Goal: Complete application form

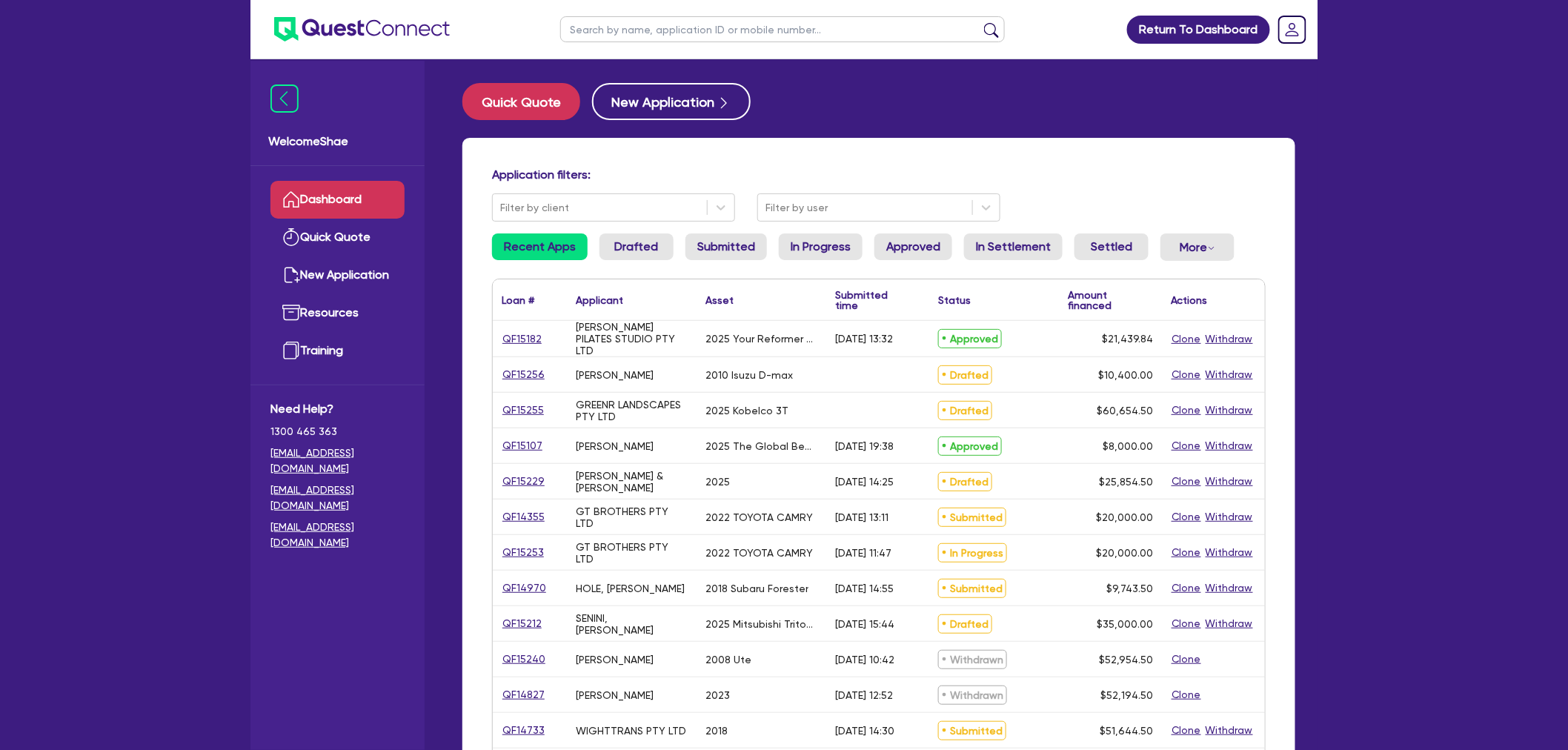
click at [609, 30] on input "text" at bounding box center [783, 29] width 445 height 26
paste input "QF15157"
type input "QF15157"
click at [980, 22] on button "submit" at bounding box center [992, 32] width 24 height 20
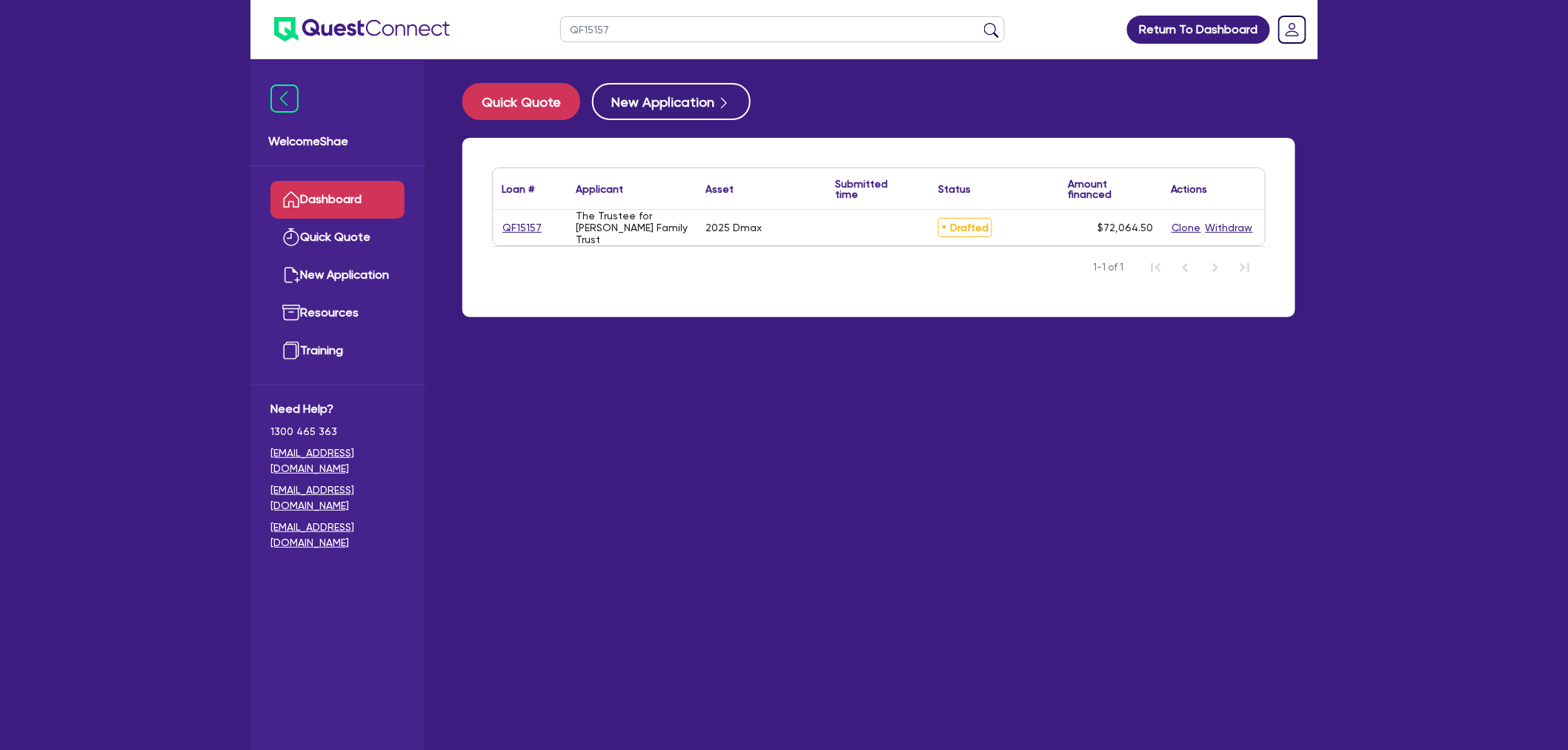
click at [529, 217] on div "QF15157" at bounding box center [529, 228] width 74 height 36
click at [528, 226] on link "QF15157" at bounding box center [523, 228] width 41 height 17
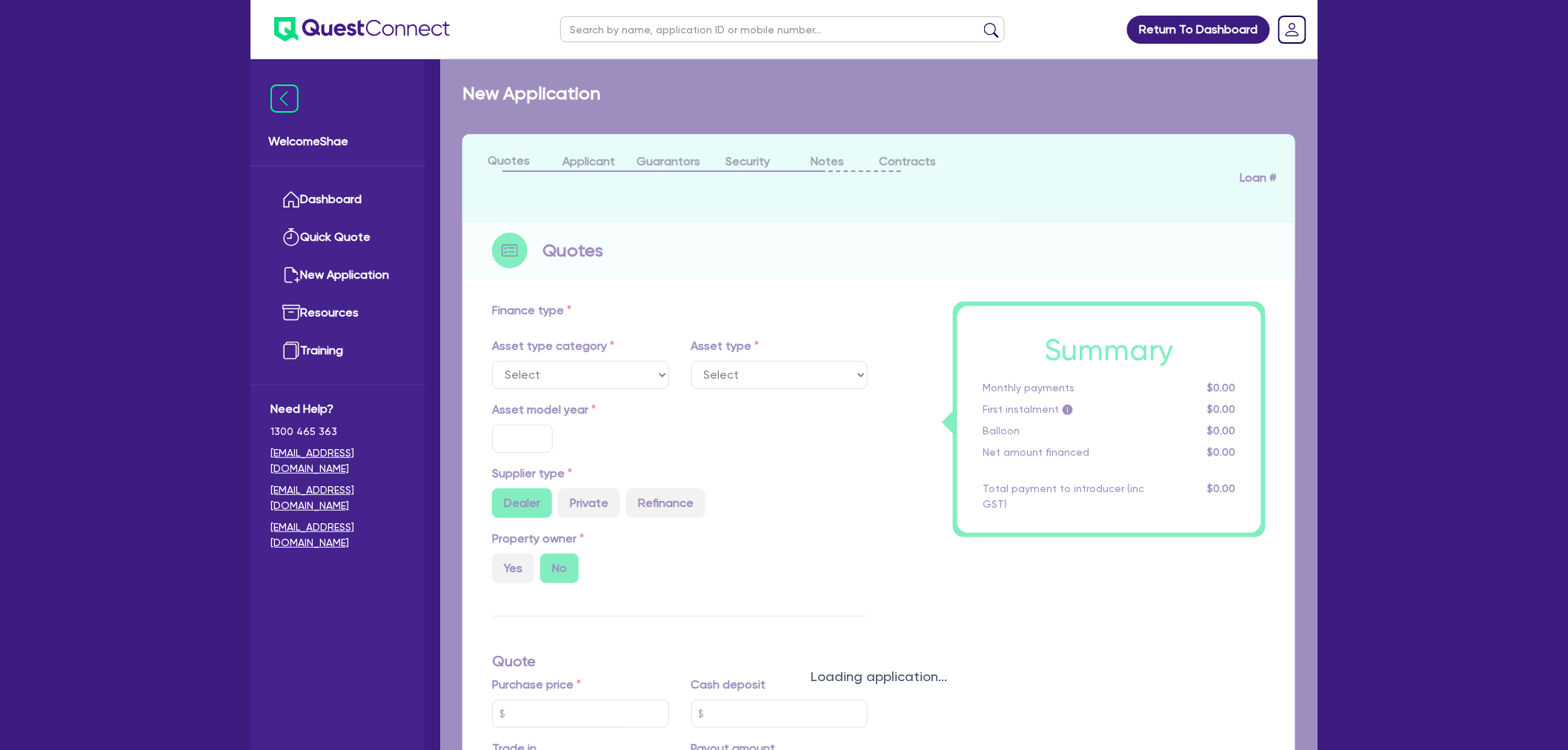
select select "CARS_AND_LIGHT_TRUCKS"
type input "2025"
radio input "true"
type input "69,990"
type input "1,000"
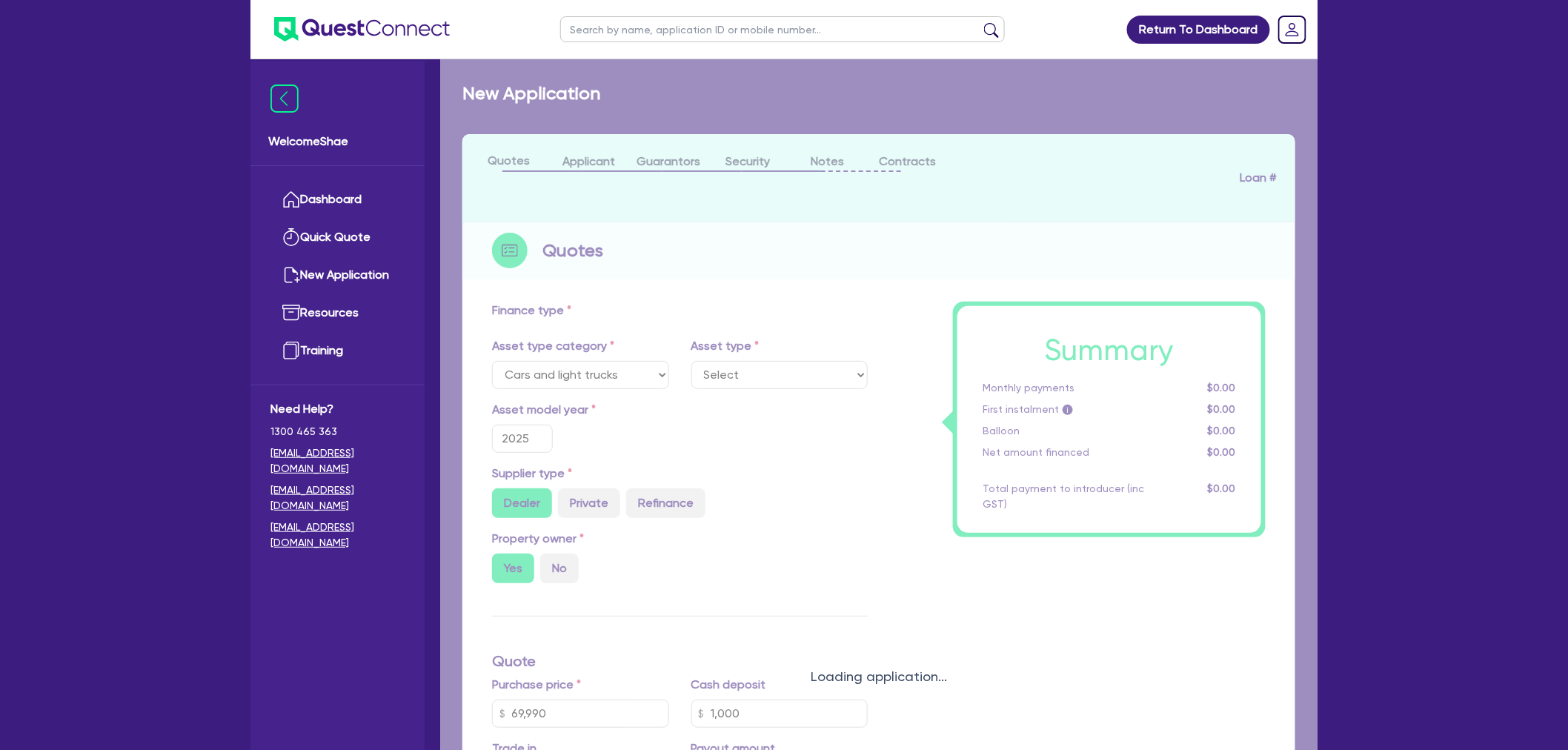
type input "7.15"
type input "2,200"
select select "PASSENGER_VEHICLES"
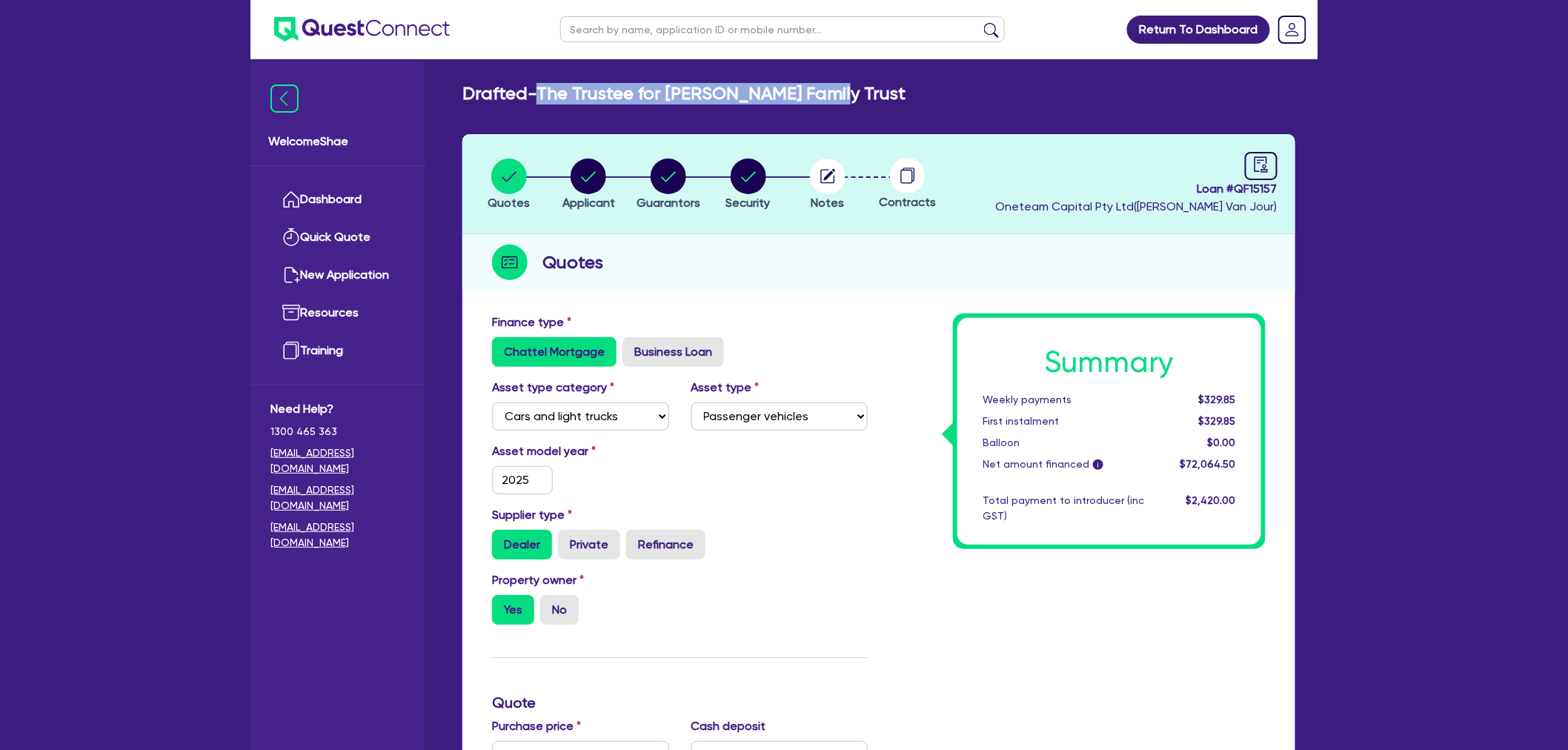
drag, startPoint x: 842, startPoint y: 95, endPoint x: 541, endPoint y: 97, distance: 301.0
click at [541, 97] on div "Drafted - The Trustee for Carter Family Trust" at bounding box center [878, 93] width 855 height 21
copy h2 "The Trustee for Carter Family Trust"
click at [589, 200] on span "Applicant" at bounding box center [589, 202] width 53 height 14
select select "TRUST"
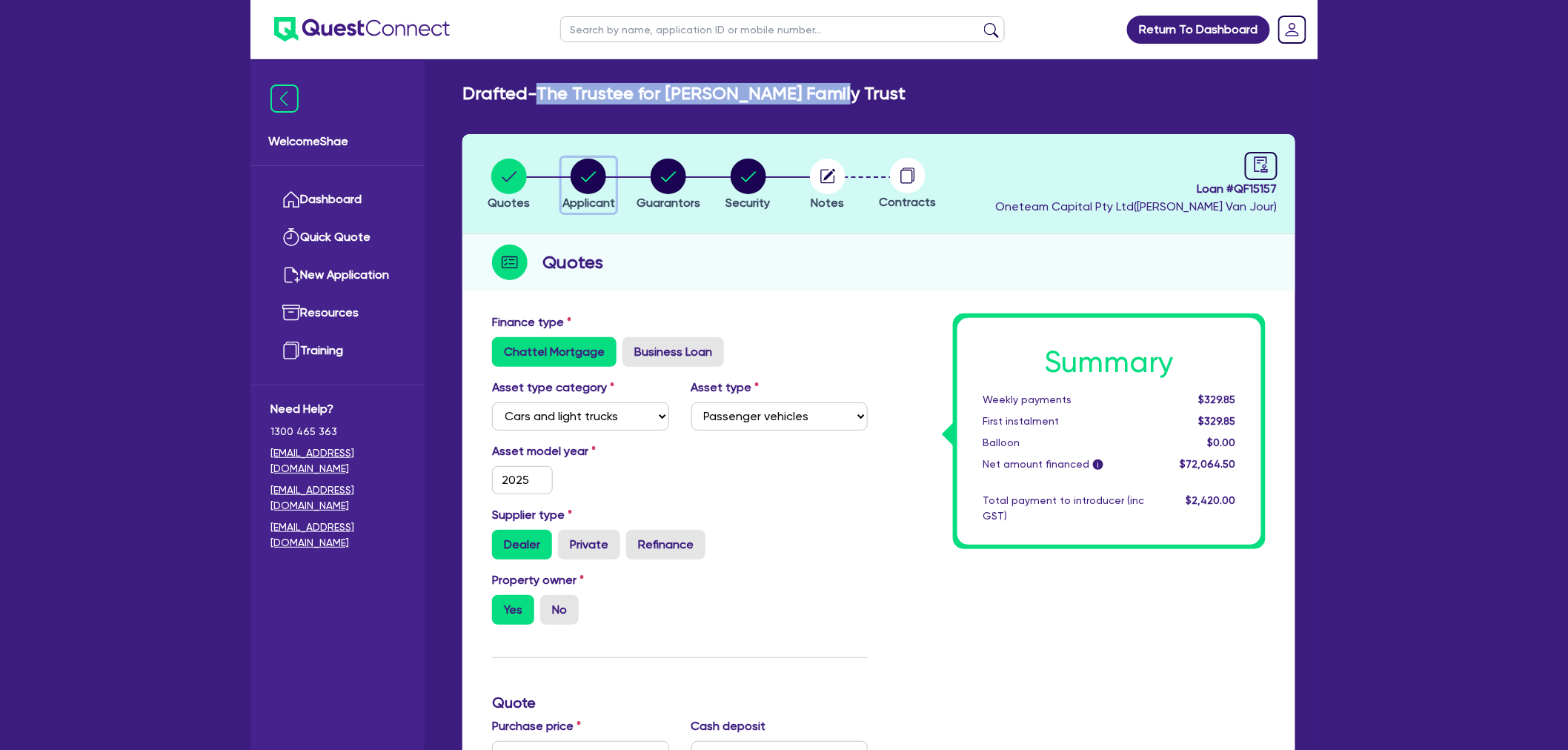
select select "COMPANY"
select select "BUILDING_CONSTRUCTION"
select select "TRADES_SERVICES_CONSUMERS"
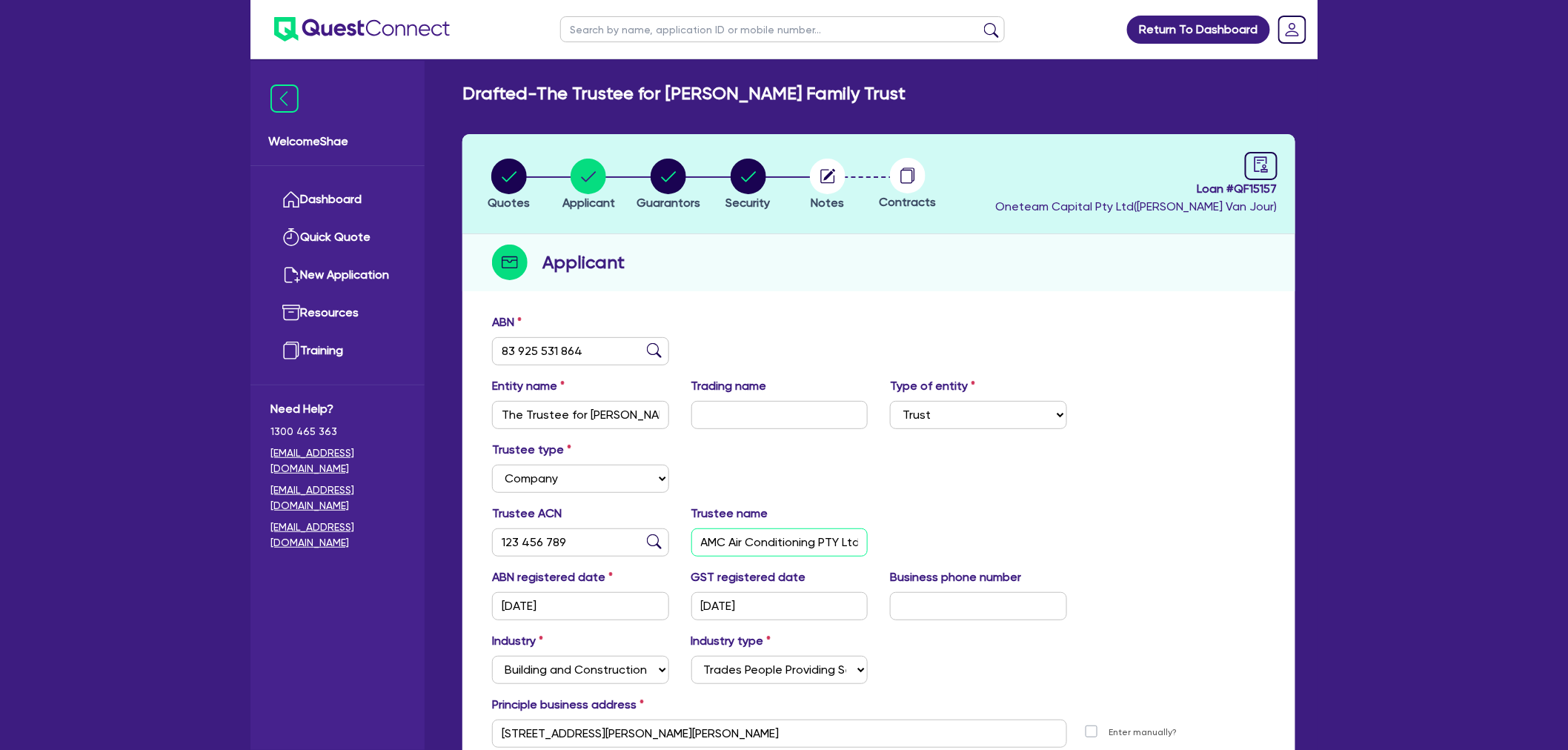
click at [813, 539] on input "AMC Air Conditioning PTY Ltd" at bounding box center [780, 542] width 177 height 28
drag, startPoint x: 587, startPoint y: 410, endPoint x: 706, endPoint y: 412, distance: 119.0
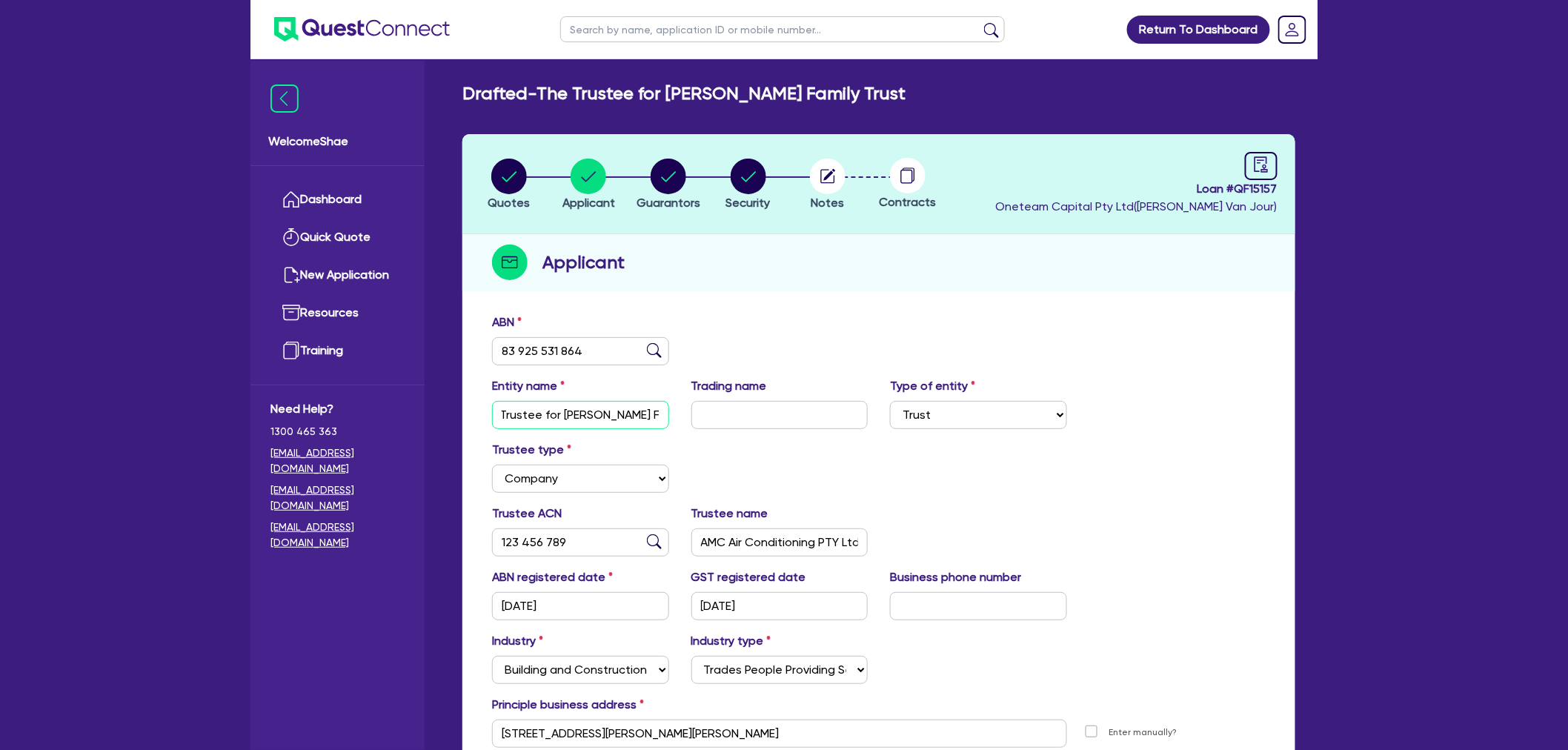
click at [706, 412] on div "Entity name The Trustee for Carter Family Trust Trading name Type of entity Sel…" at bounding box center [879, 408] width 796 height 64
drag, startPoint x: 698, startPoint y: 737, endPoint x: 486, endPoint y: 716, distance: 213.0
click at [486, 716] on div "Principle business address 9 Lauterbach Dr Gosnells WA 6110 Unit number Street …" at bounding box center [879, 721] width 796 height 52
click at [495, 173] on circle "button" at bounding box center [509, 176] width 36 height 36
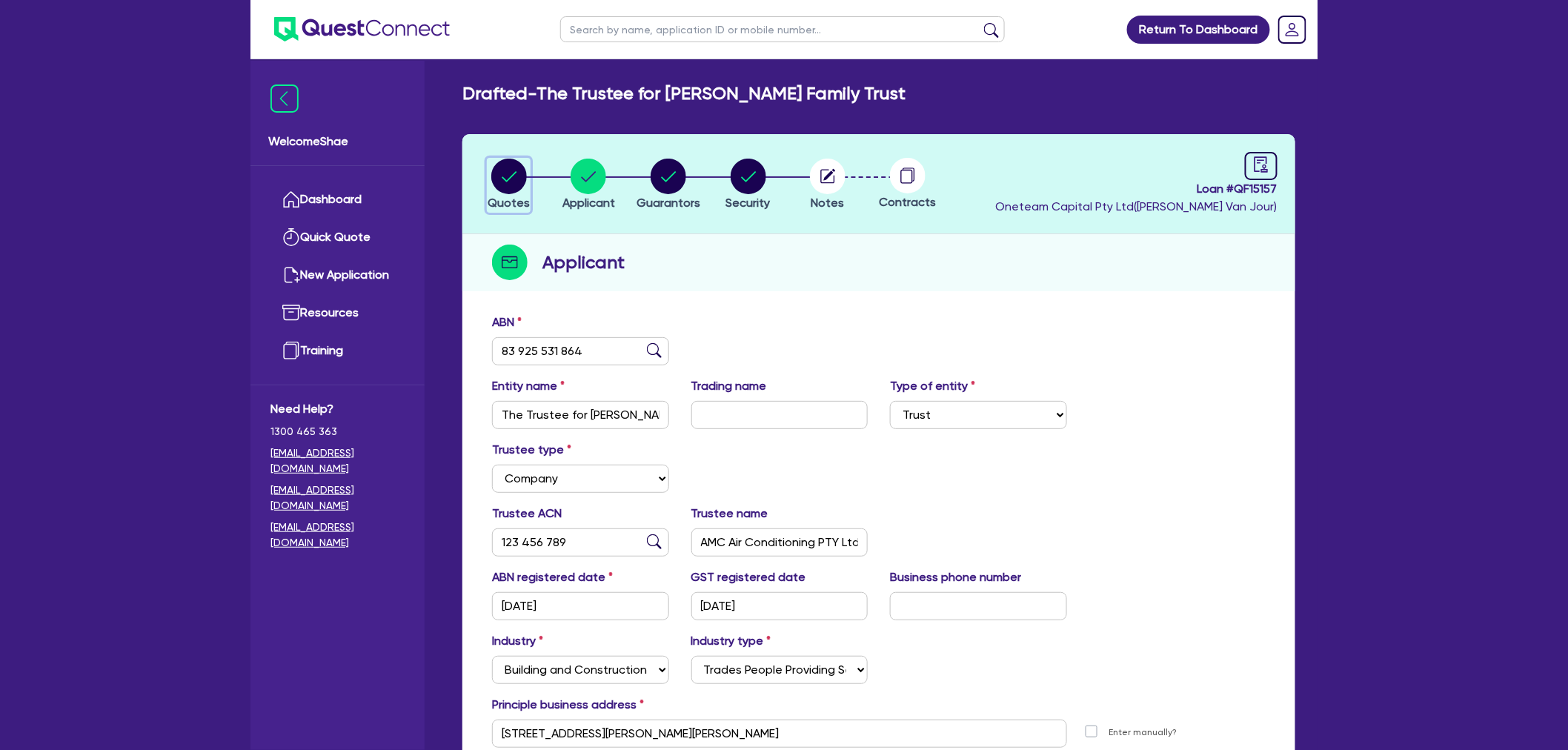
select select "CARS_AND_LIGHT_TRUCKS"
select select "PASSENGER_VEHICLES"
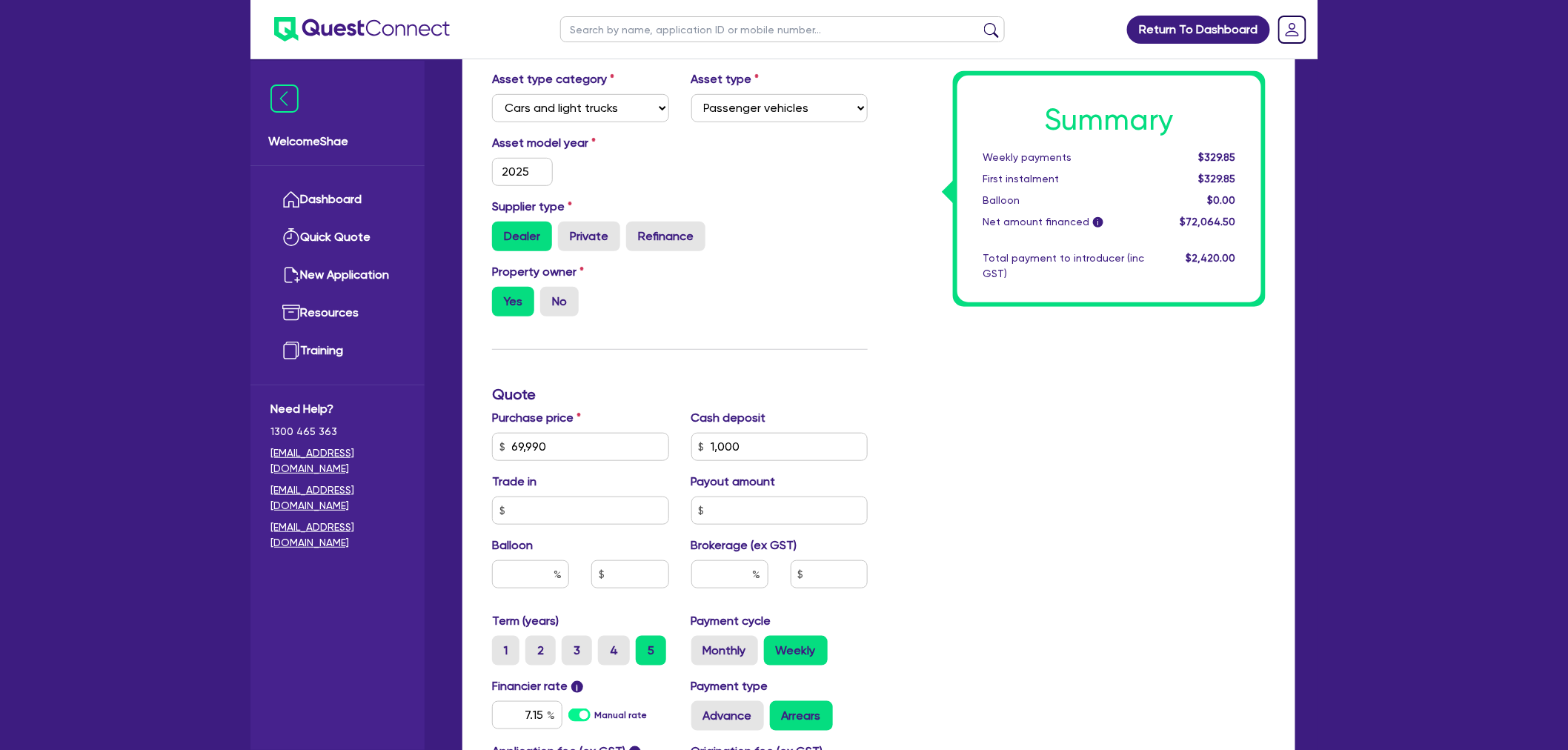
scroll to position [411, 0]
